Goal: Browse casually

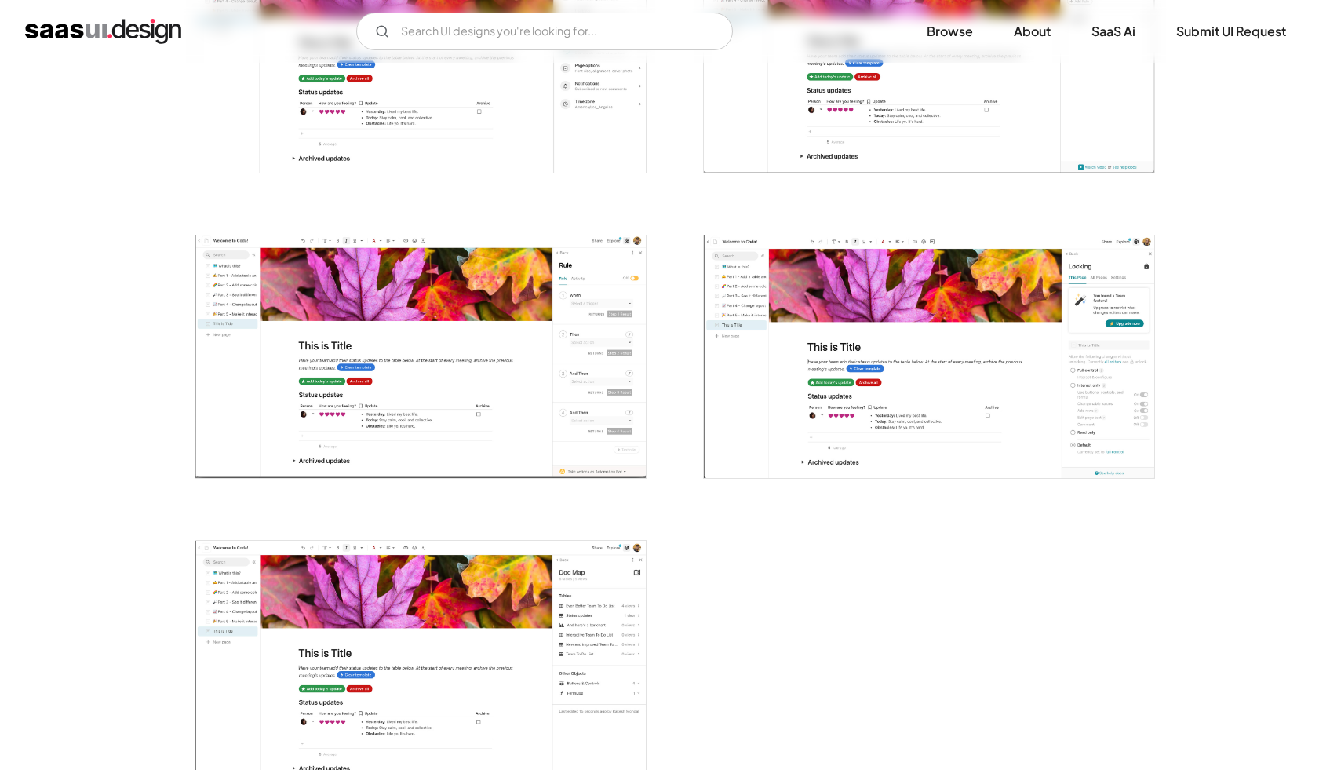
scroll to position [3331, 0]
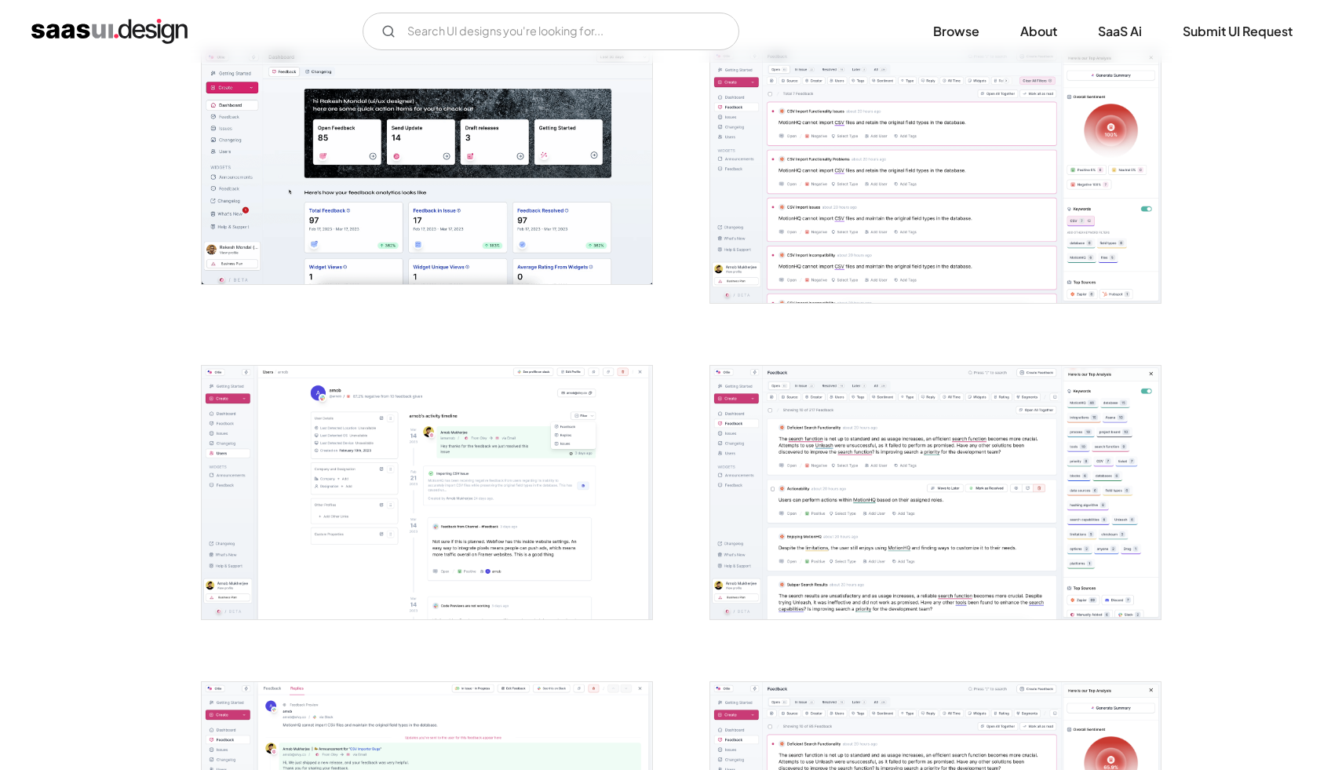
scroll to position [600, 0]
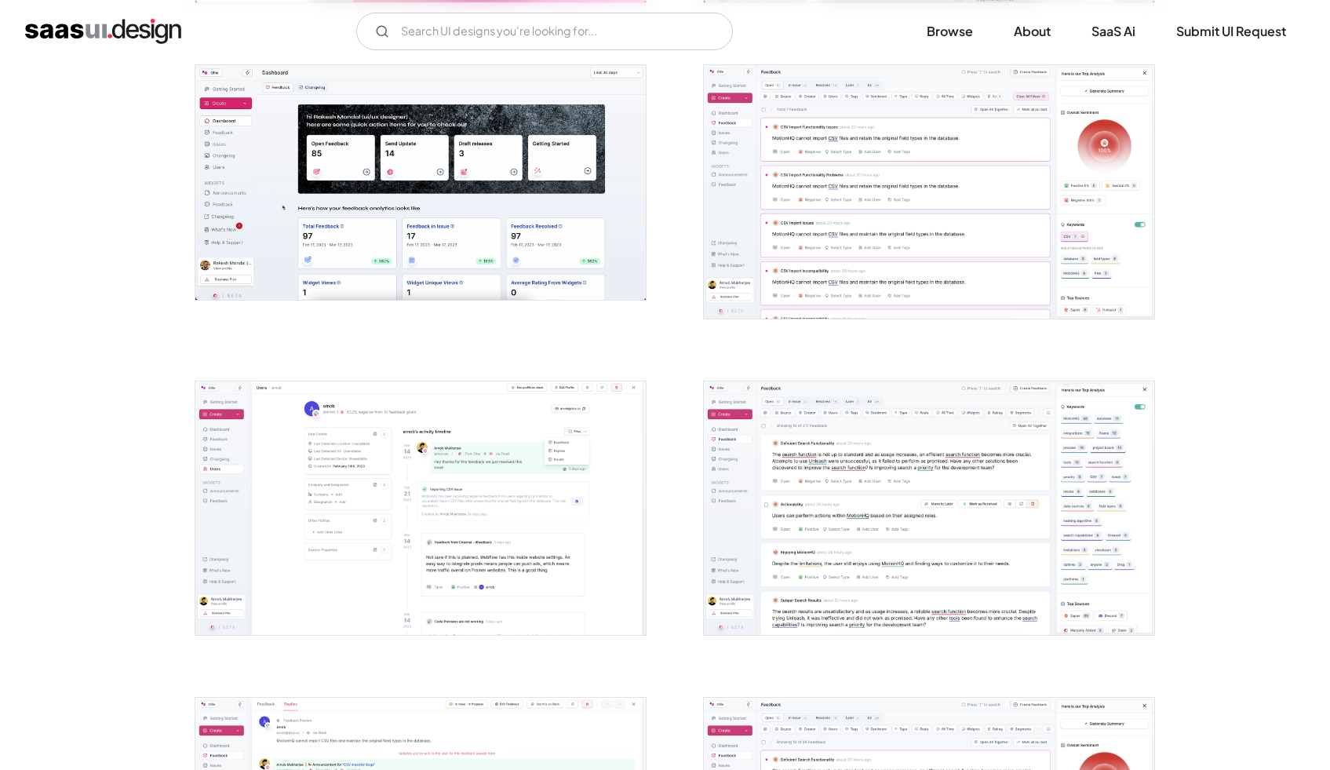
click at [957, 116] on img "open lightbox" at bounding box center [929, 191] width 450 height 253
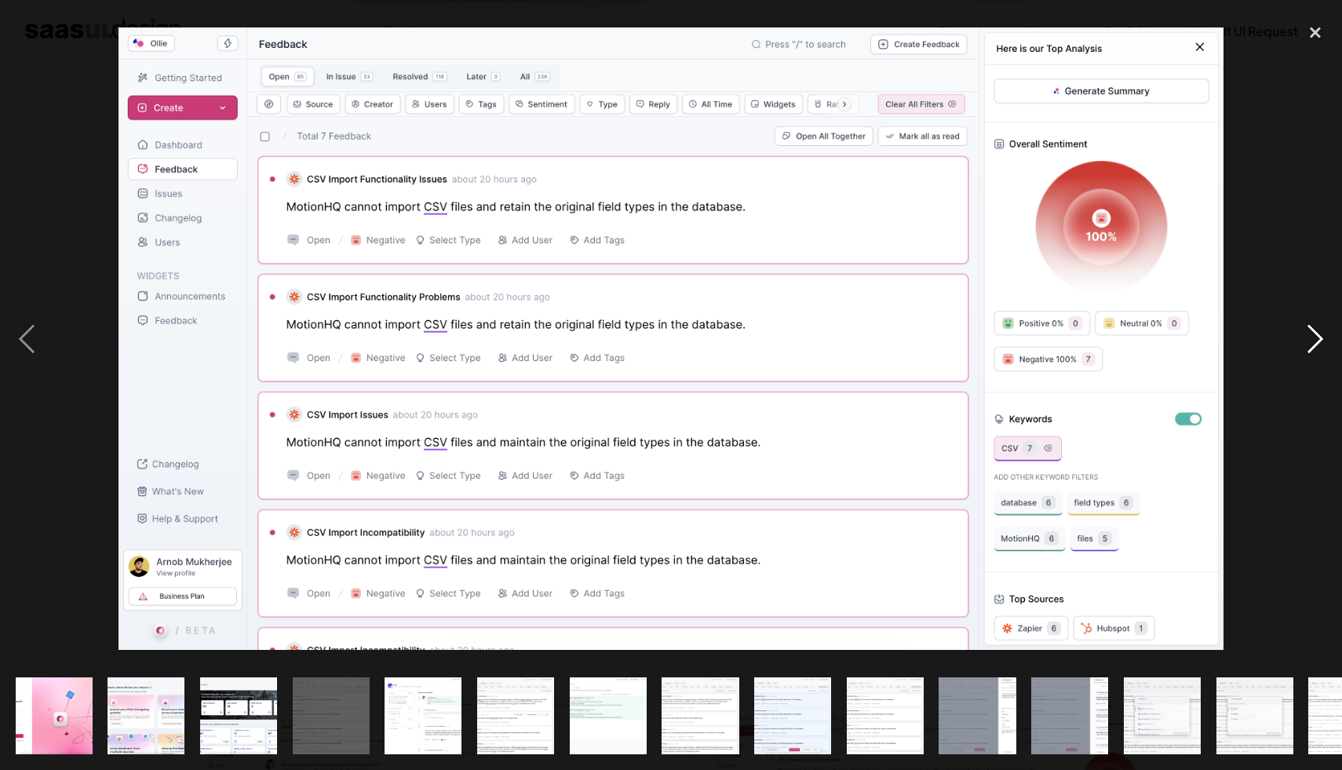
click at [1321, 327] on div "next image" at bounding box center [1315, 339] width 53 height 647
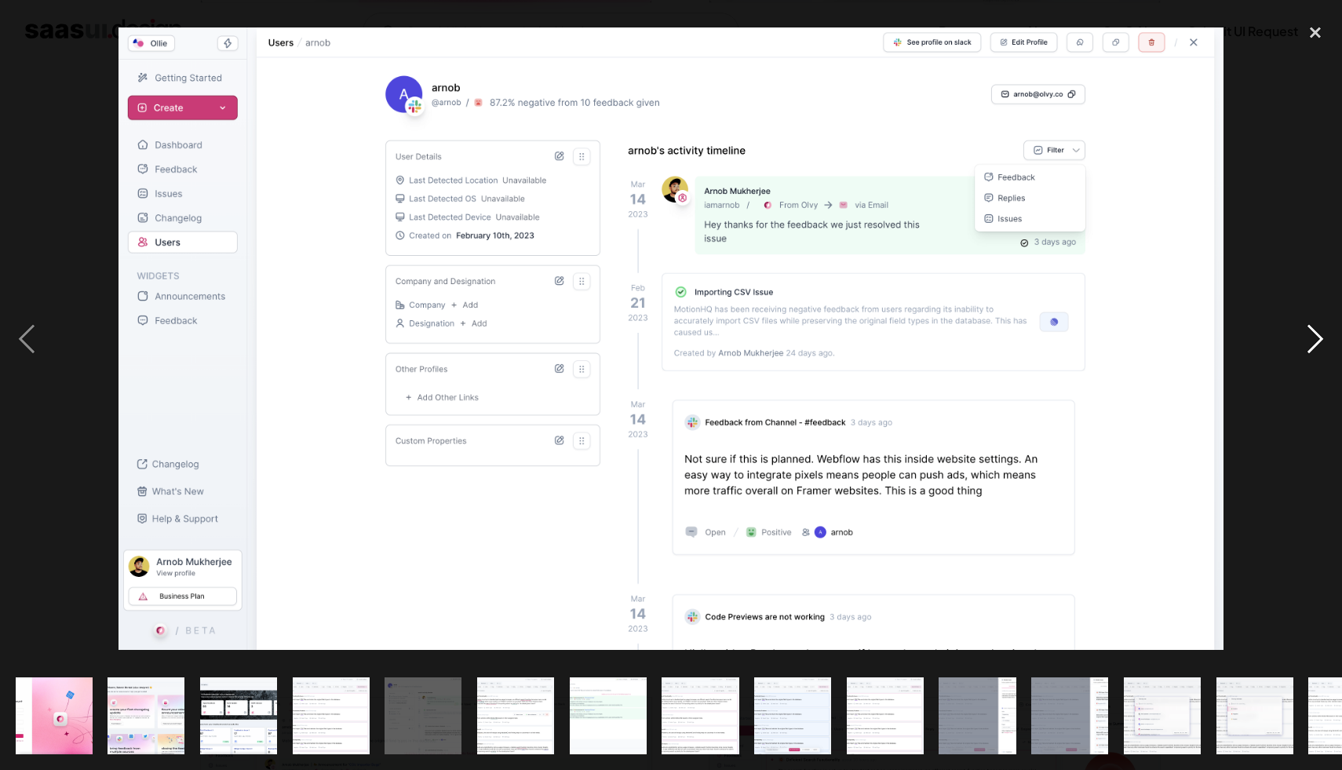
click at [1318, 330] on div "next image" at bounding box center [1315, 339] width 53 height 647
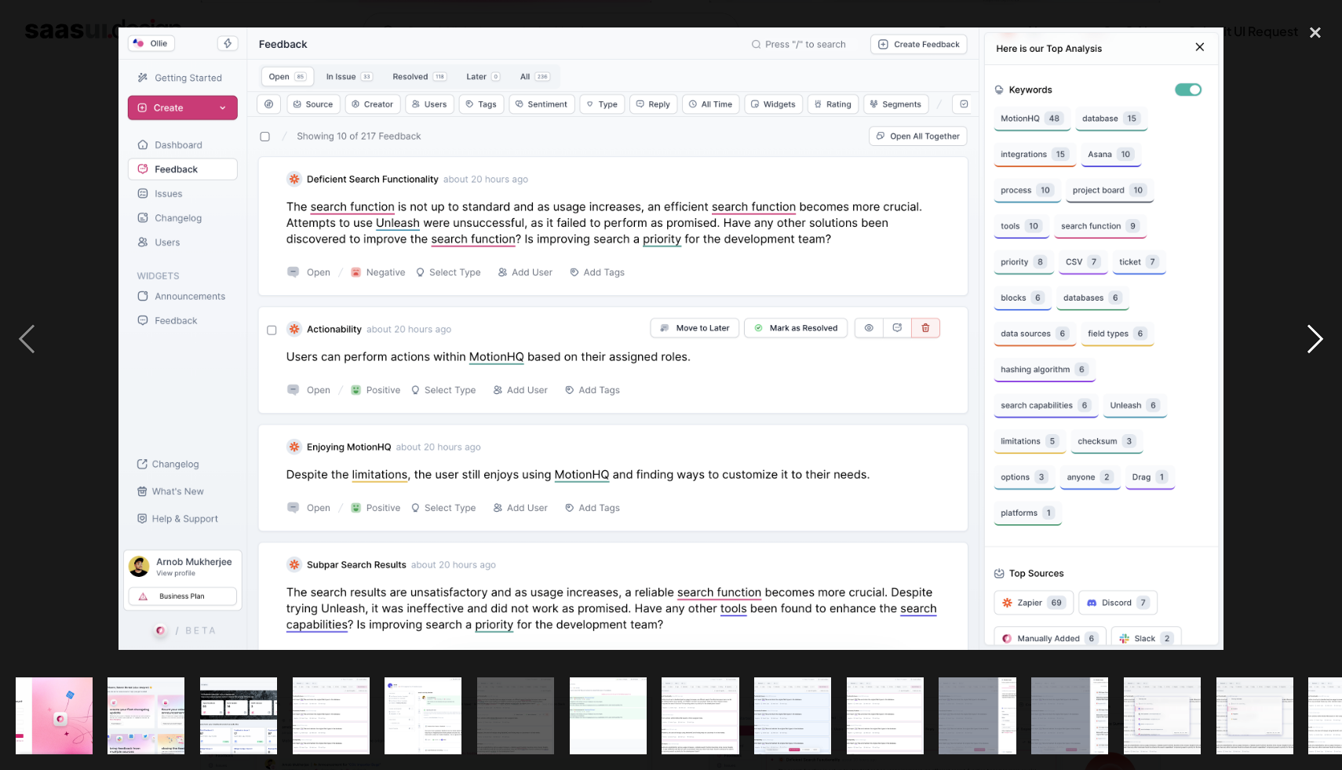
click at [1310, 339] on div "next image" at bounding box center [1315, 339] width 53 height 647
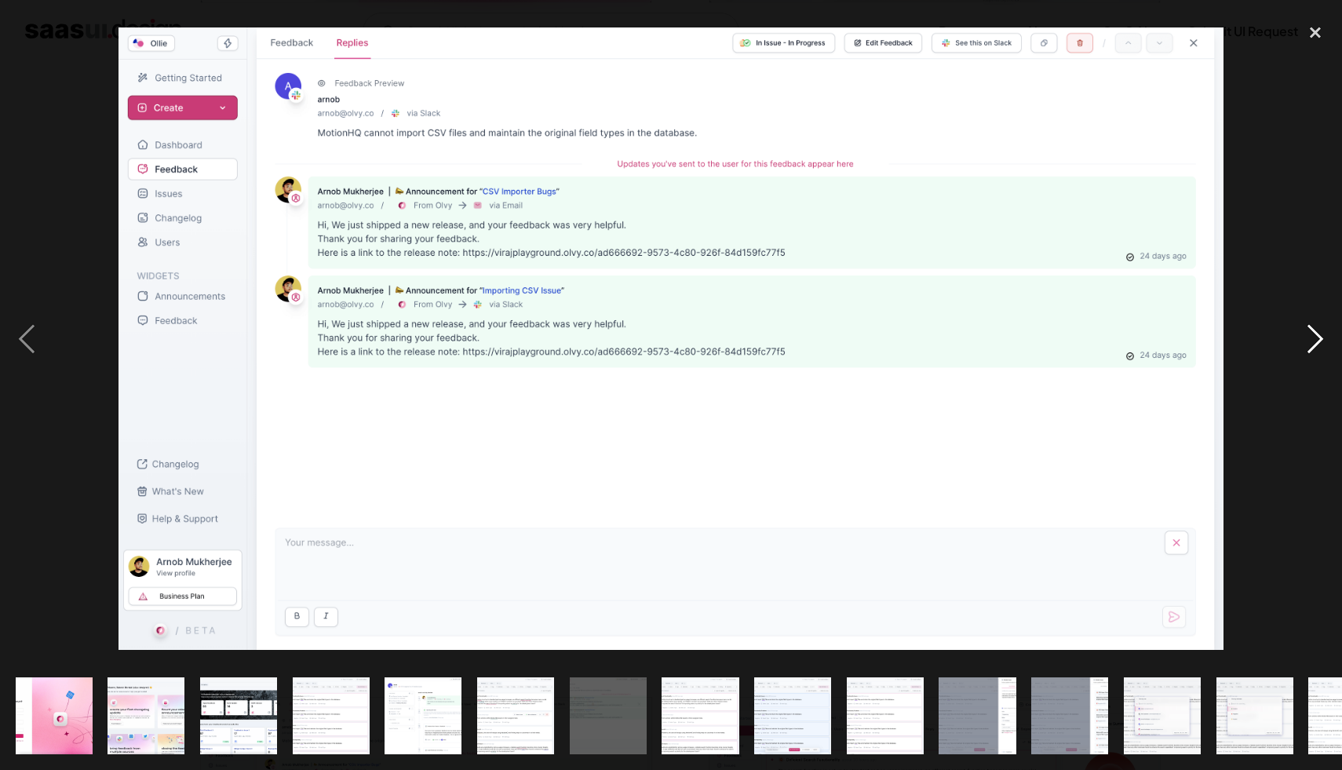
click at [1310, 339] on div "next image" at bounding box center [1315, 339] width 53 height 647
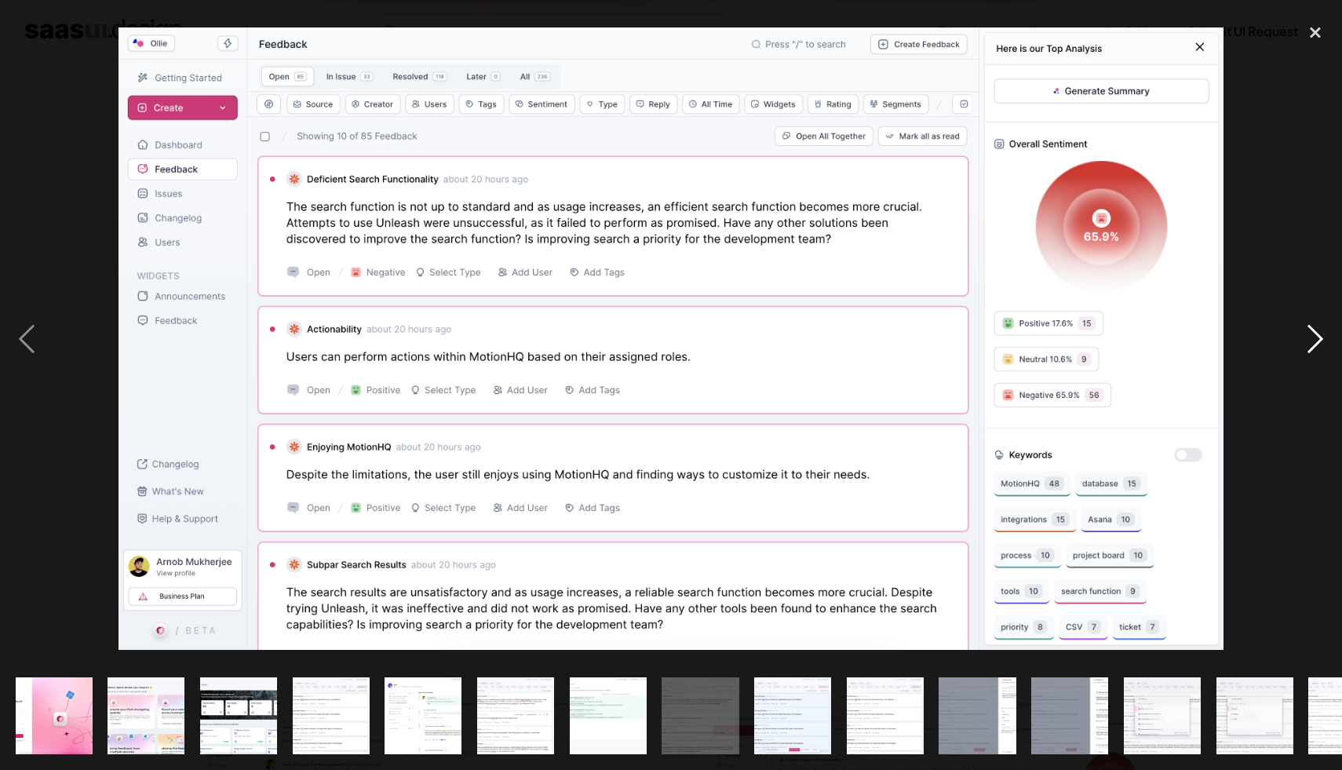
click at [1310, 339] on div "next image" at bounding box center [1315, 339] width 53 height 647
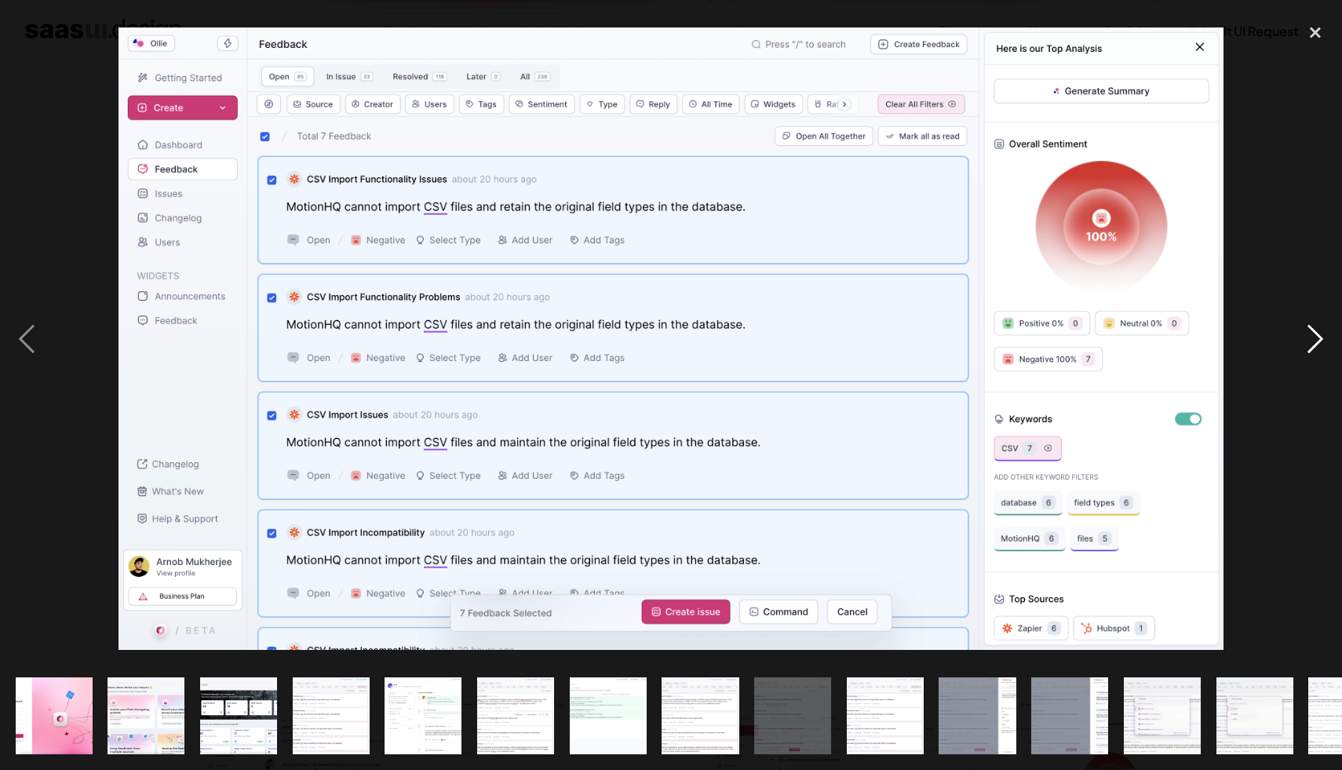
click at [1310, 339] on div "next image" at bounding box center [1315, 339] width 53 height 647
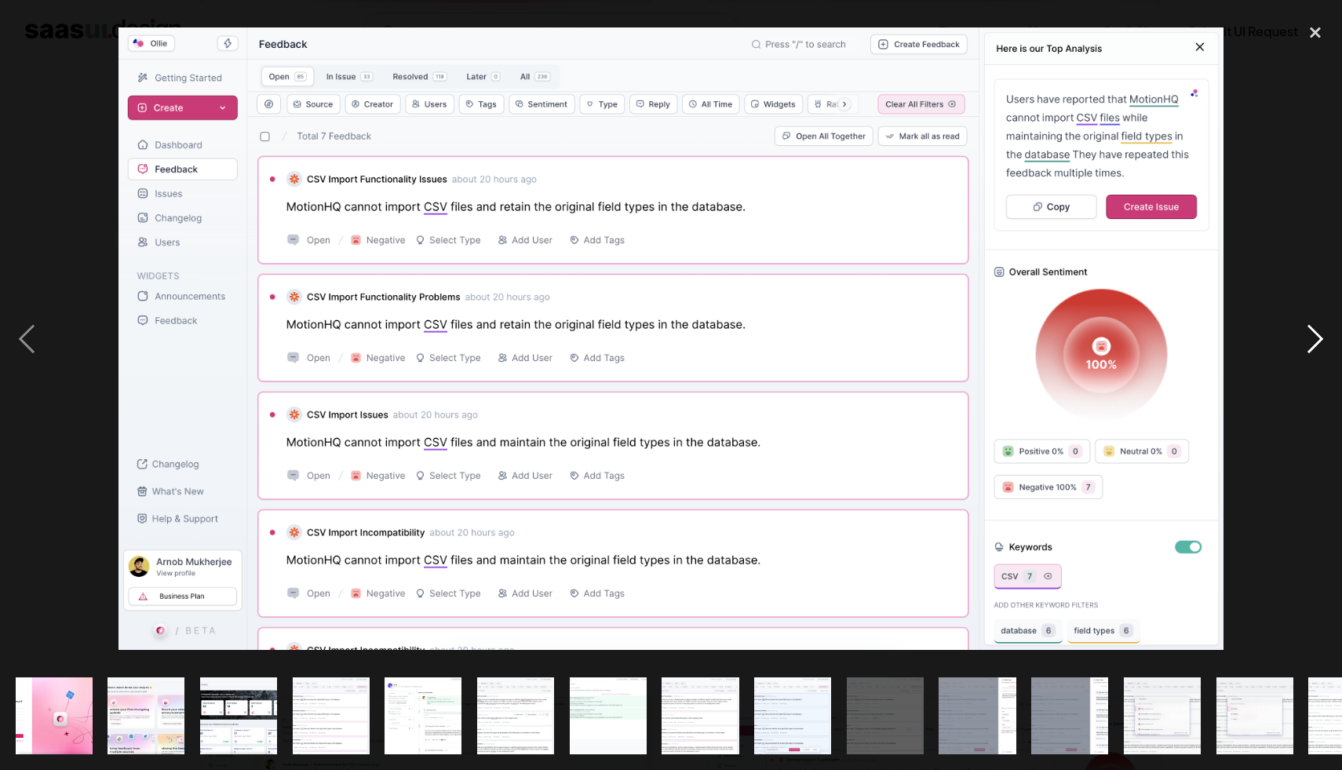
click at [1310, 339] on div "next image" at bounding box center [1315, 339] width 53 height 647
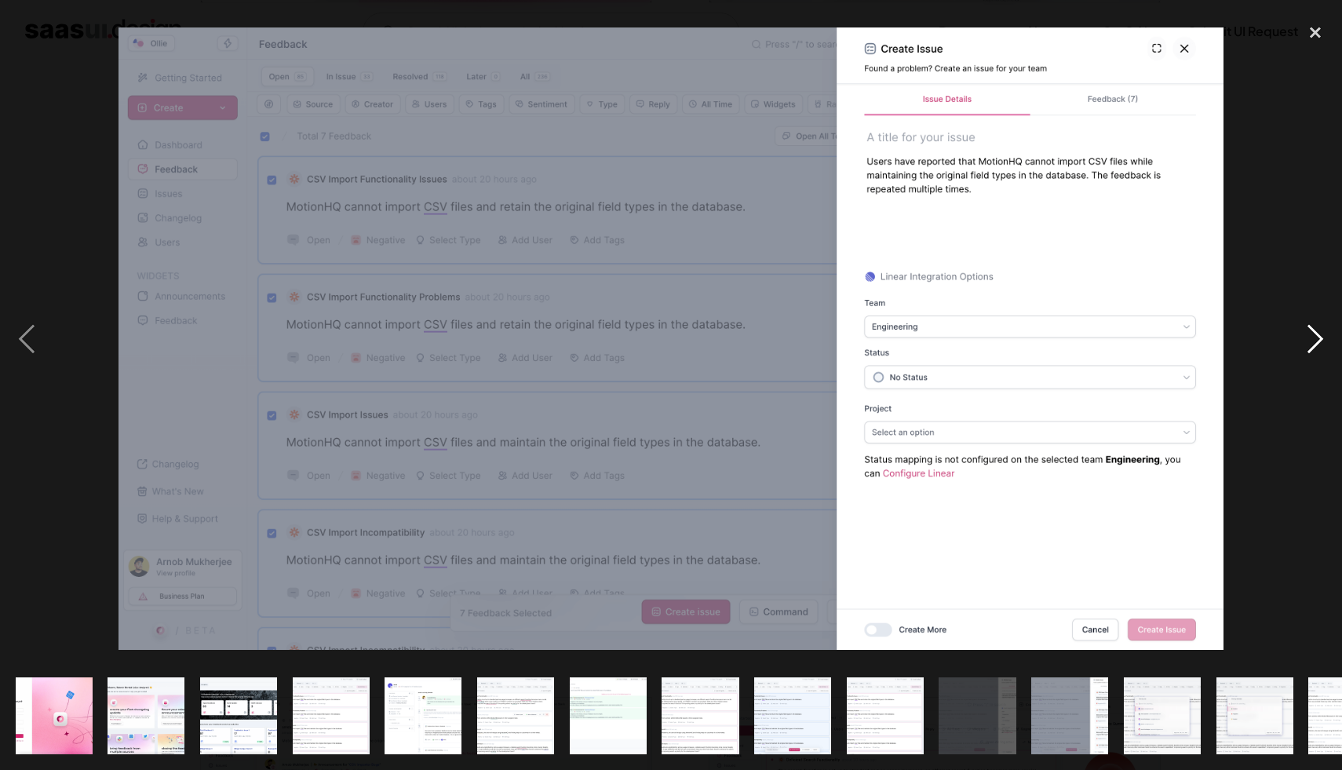
click at [1310, 339] on div "next image" at bounding box center [1315, 339] width 53 height 647
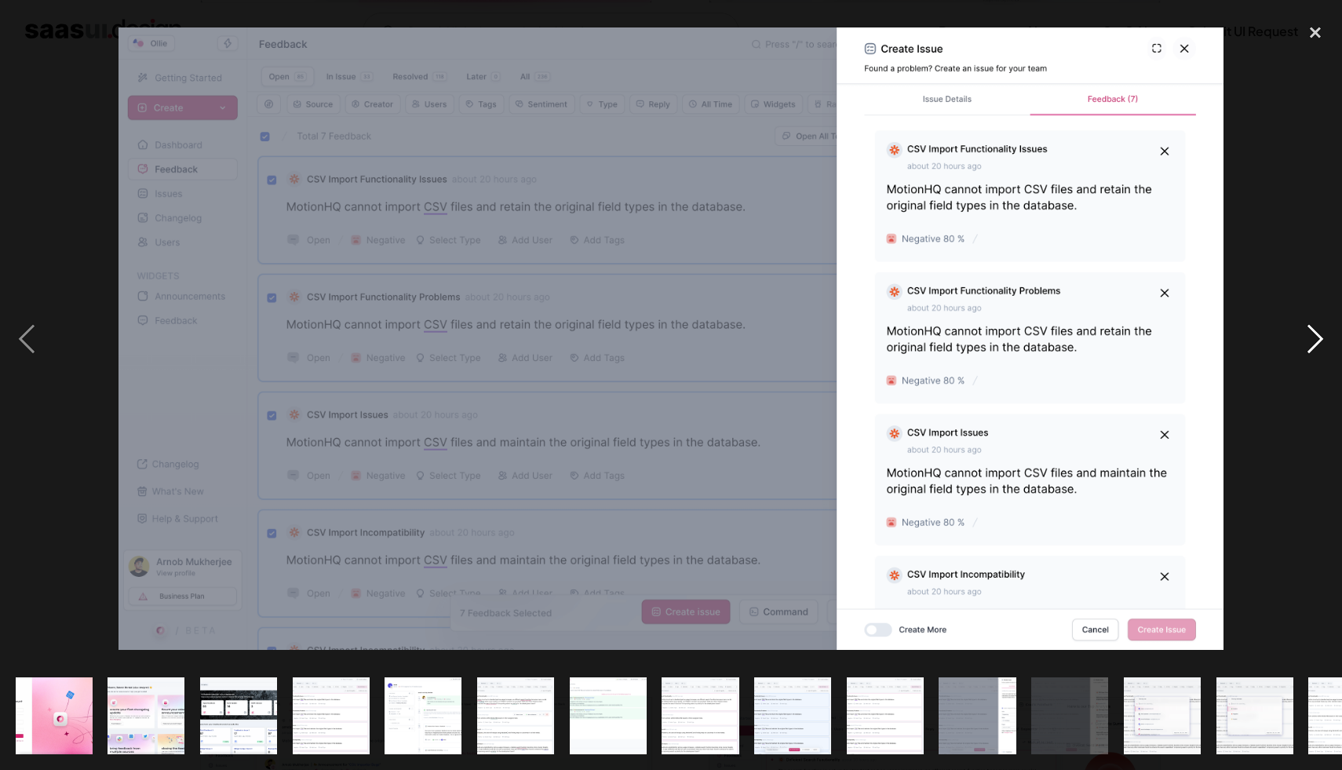
click at [1310, 339] on div "next image" at bounding box center [1315, 339] width 53 height 647
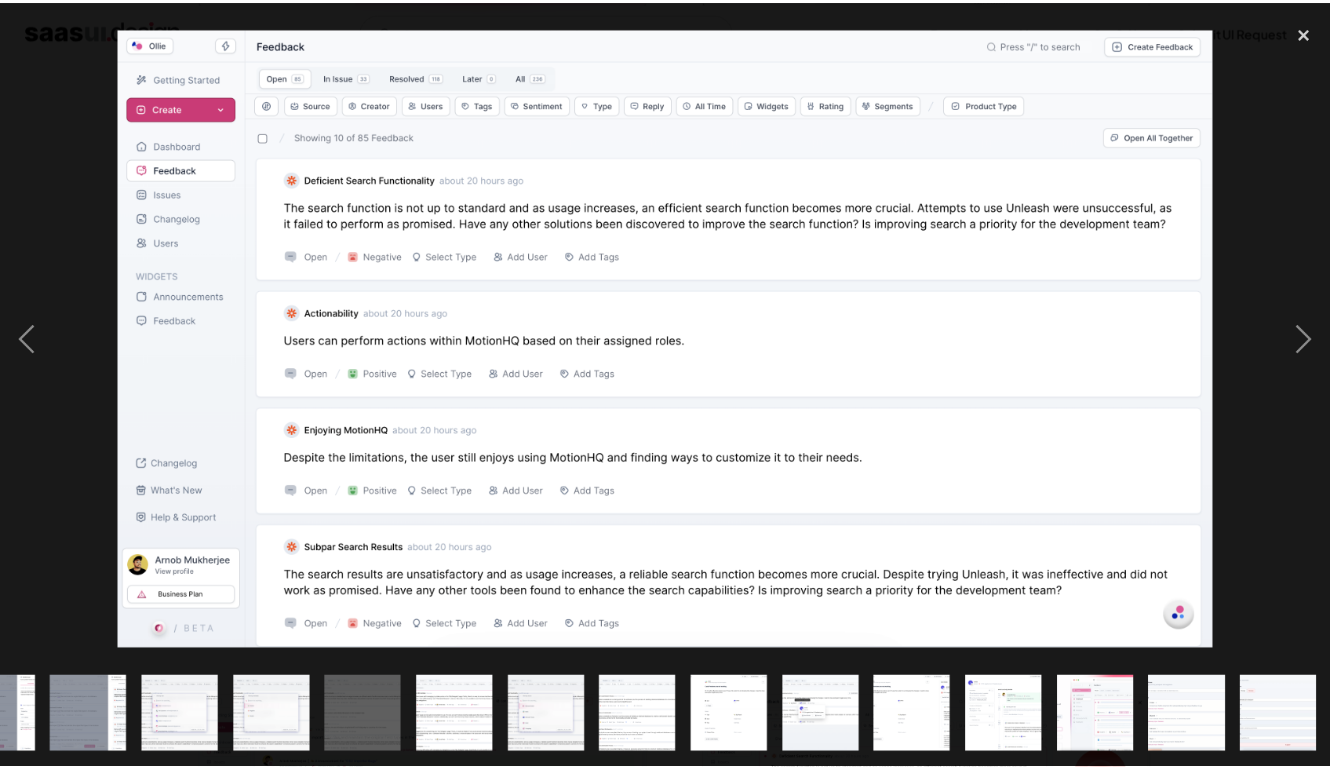
scroll to position [0, 982]
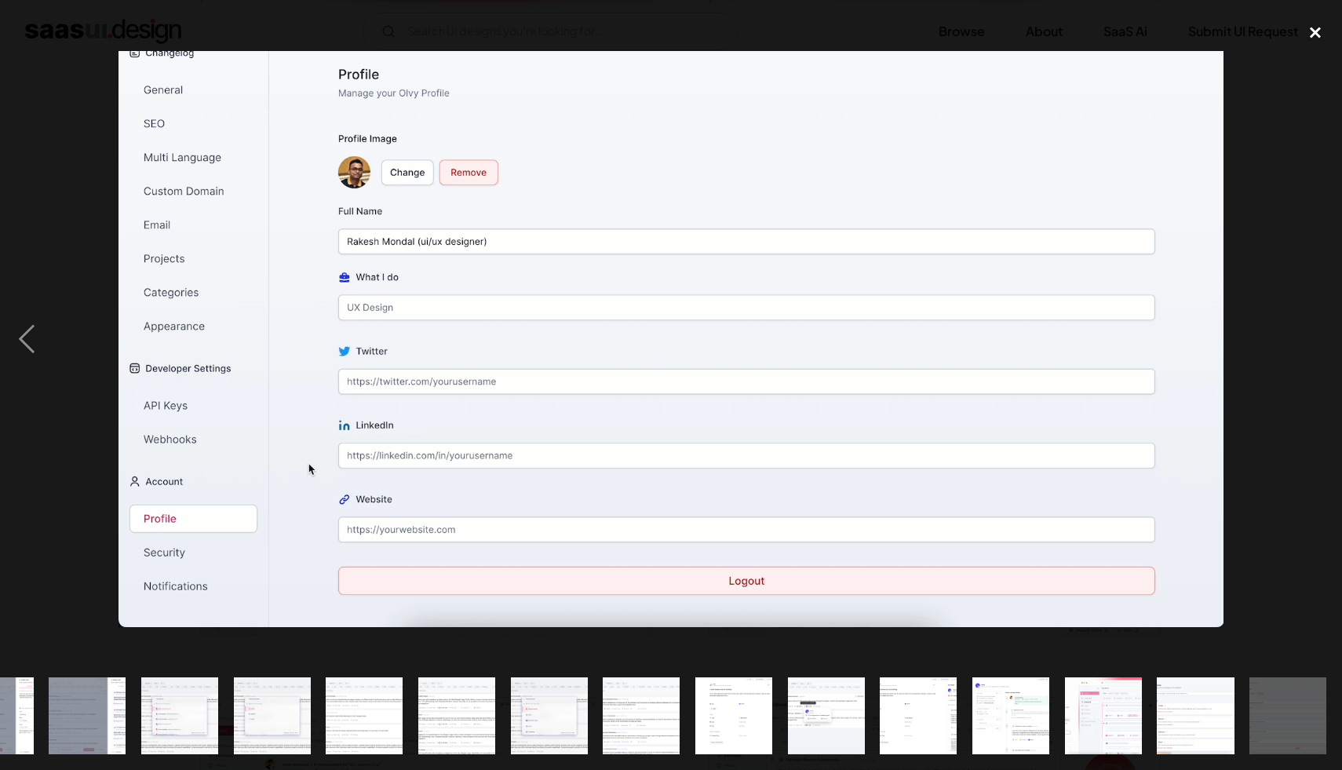
click at [1325, 41] on div "close lightbox" at bounding box center [1315, 33] width 53 height 35
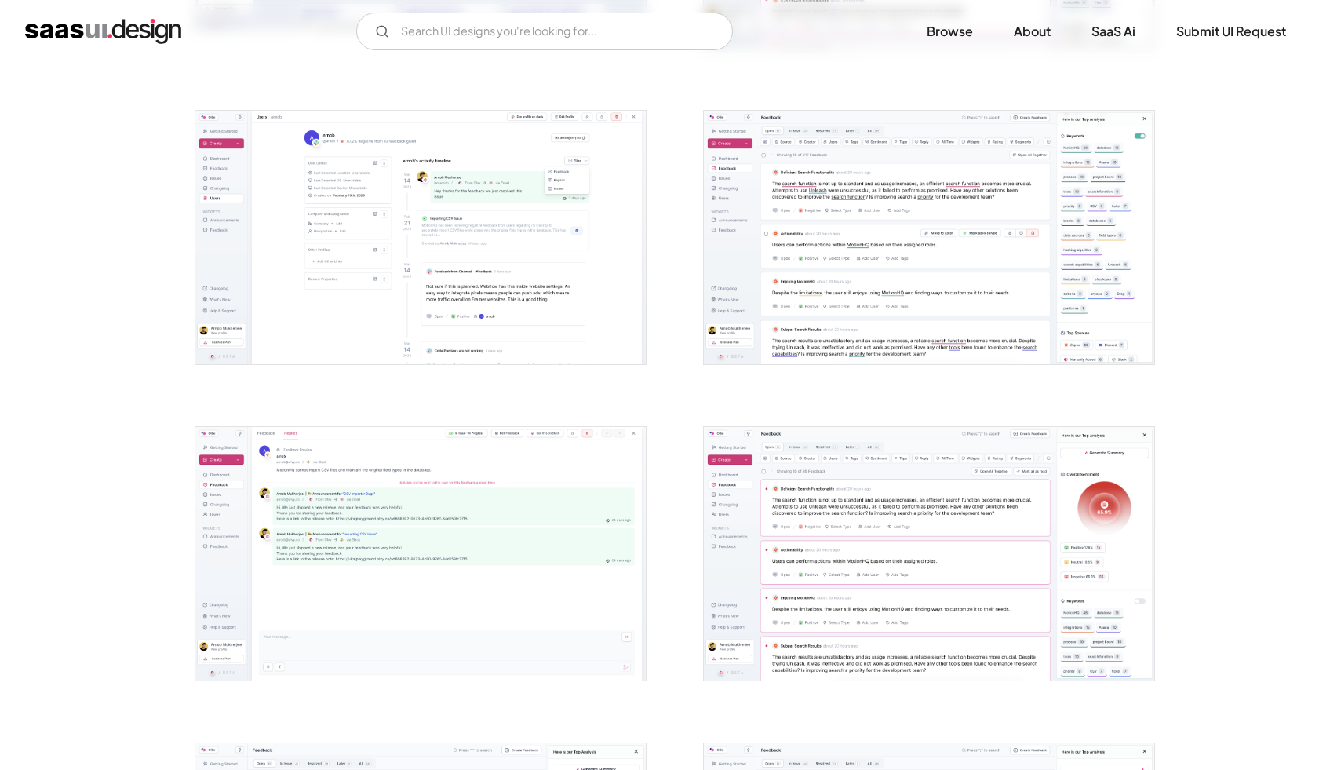
scroll to position [877, 0]
